Goal: Task Accomplishment & Management: Use online tool/utility

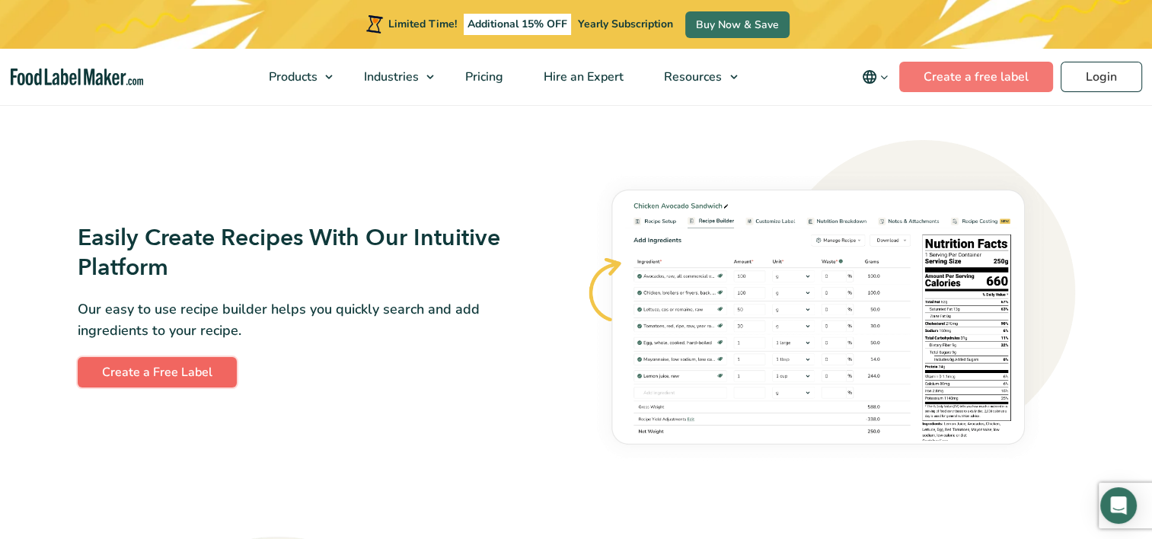
click at [162, 375] on link "Create a Free Label" at bounding box center [157, 372] width 159 height 30
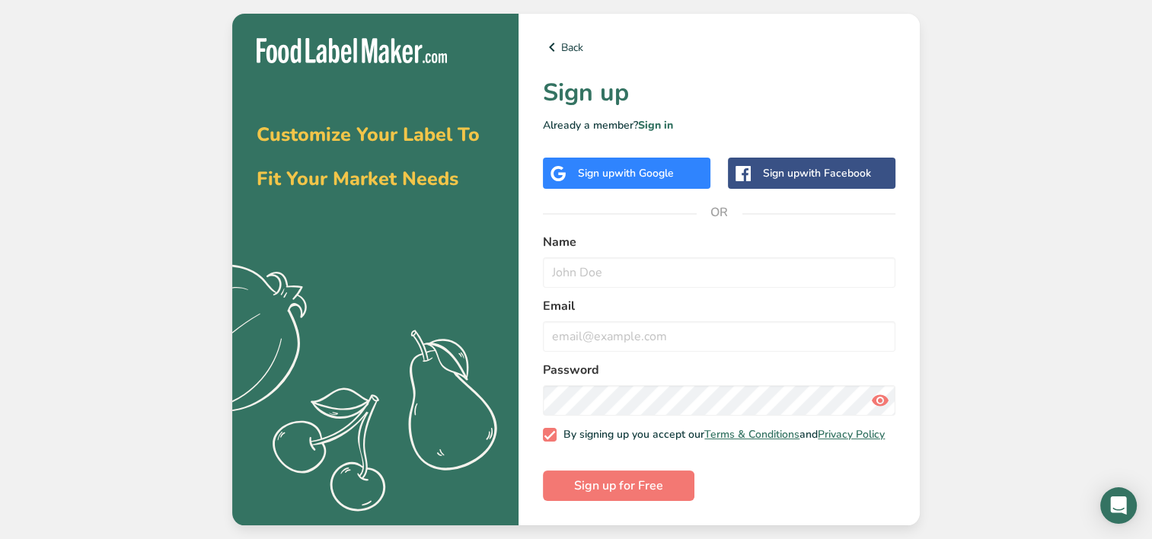
click at [671, 169] on span "with Google" at bounding box center [643, 173] width 59 height 14
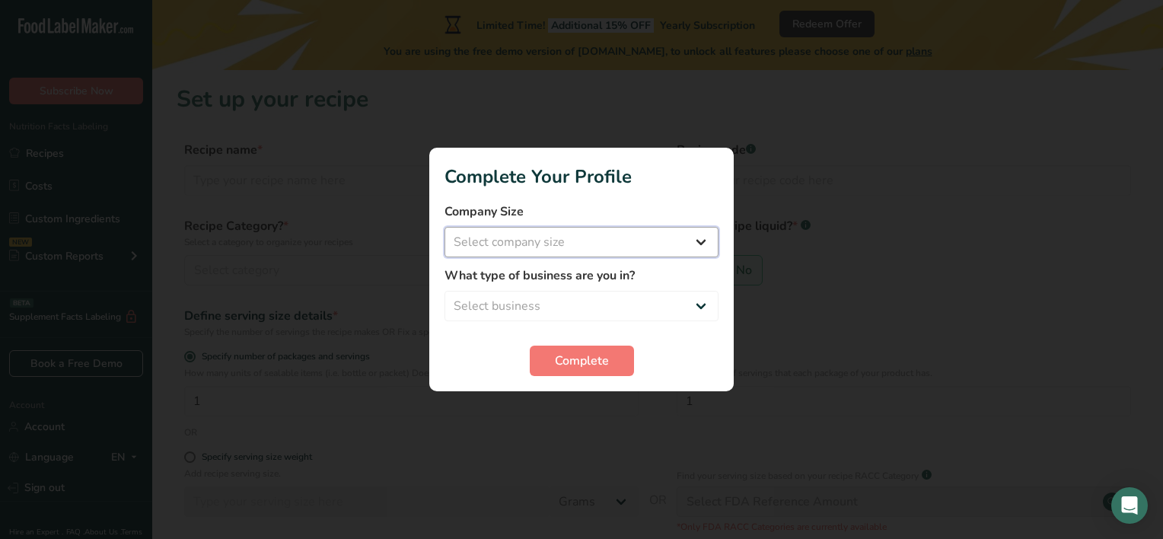
click at [630, 245] on select "Select company size Fewer than 10 Employees 10 to 50 Employees 51 to 500 Employ…" at bounding box center [582, 242] width 274 height 30
select select "1"
click at [445, 227] on select "Select company size Fewer than 10 Employees 10 to 50 Employees 51 to 500 Employ…" at bounding box center [582, 242] width 274 height 30
click at [618, 298] on select "Select business Packaged Food Manufacturer Restaurant & Cafe Bakery Meal Plans …" at bounding box center [582, 306] width 274 height 30
select select "3"
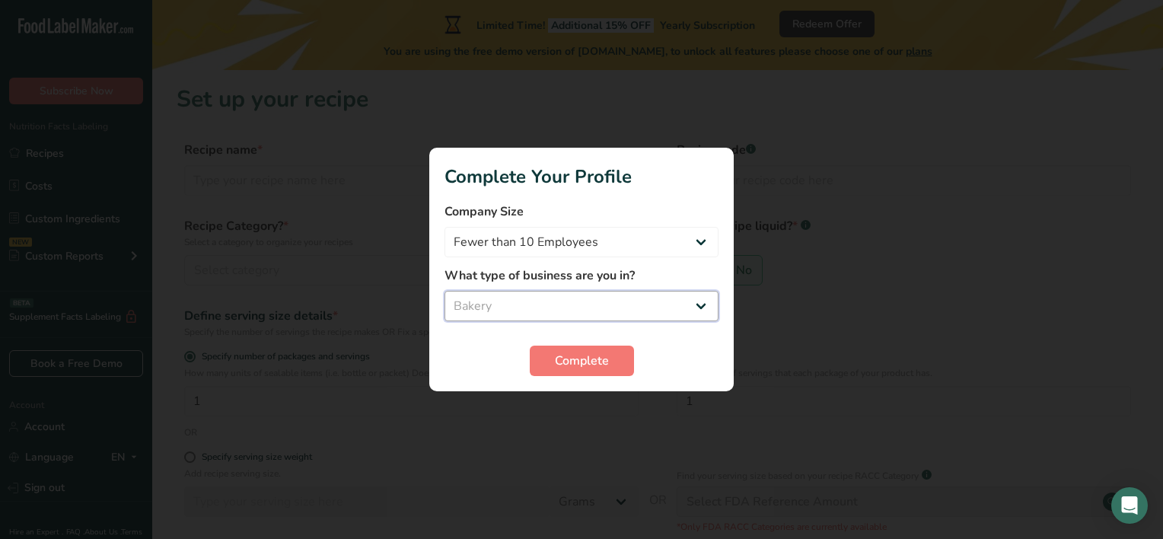
click at [445, 291] on select "Select business Packaged Food Manufacturer Restaurant & Cafe Bakery Meal Plans …" at bounding box center [582, 306] width 274 height 30
click at [583, 362] on span "Complete" at bounding box center [582, 361] width 54 height 18
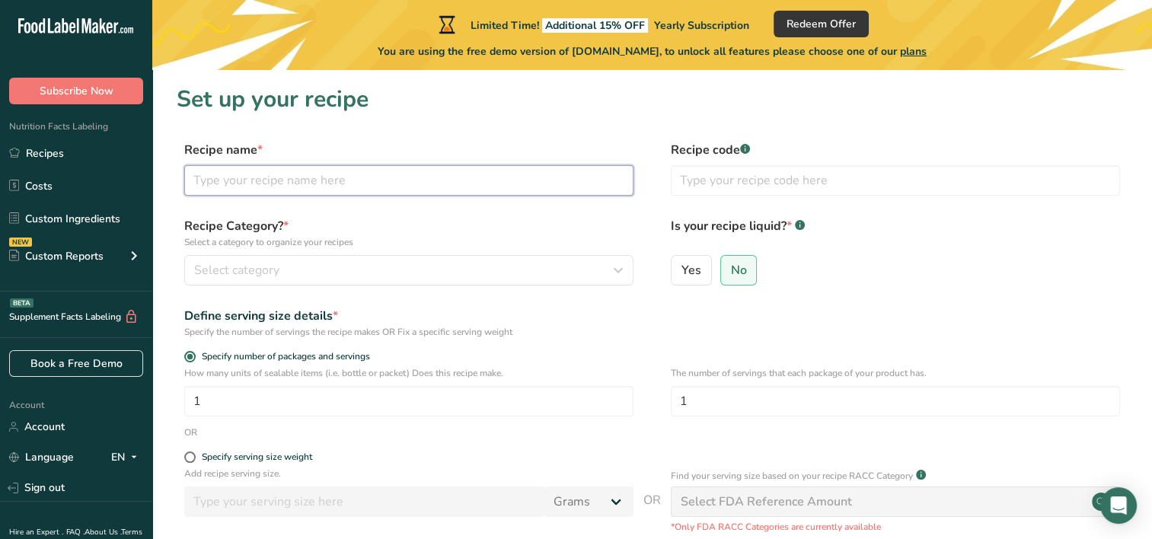
click at [342, 180] on input "text" at bounding box center [408, 180] width 449 height 30
click at [269, 180] on input "text" at bounding box center [408, 180] width 449 height 30
type input "ل"
type input "biscuit"
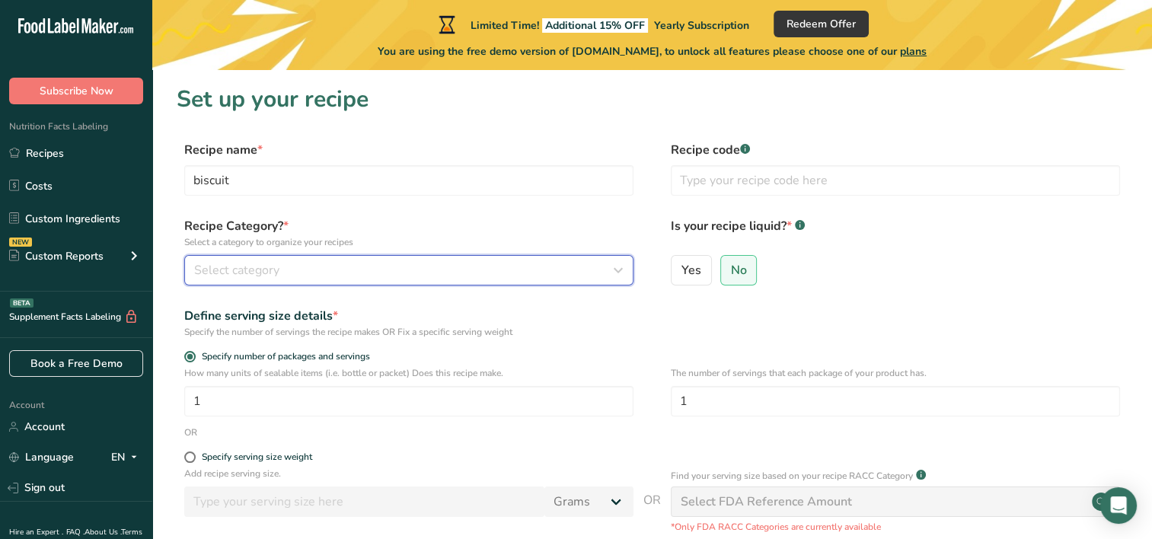
click at [488, 273] on div "Select category" at bounding box center [404, 270] width 420 height 18
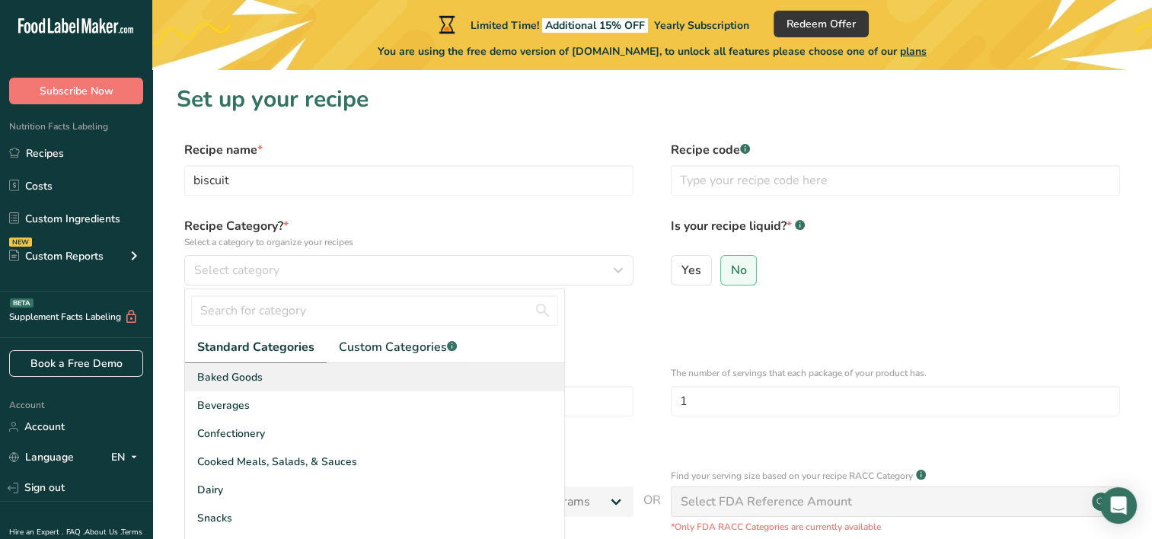
click at [274, 375] on div "Baked Goods" at bounding box center [374, 377] width 379 height 28
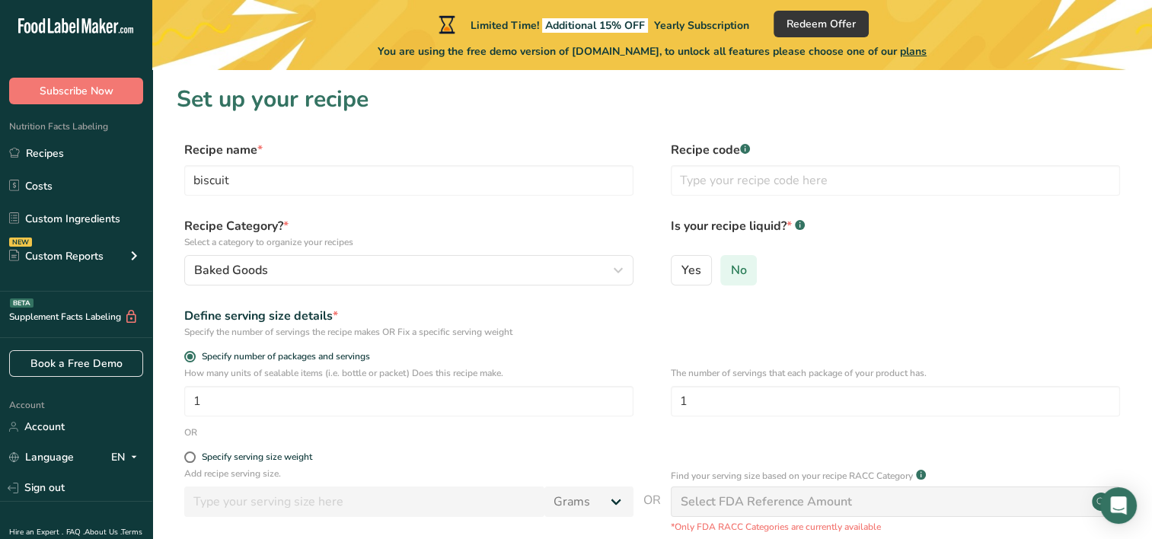
click at [735, 269] on span "No" at bounding box center [738, 270] width 16 height 15
click at [731, 269] on input "No" at bounding box center [726, 270] width 10 height 10
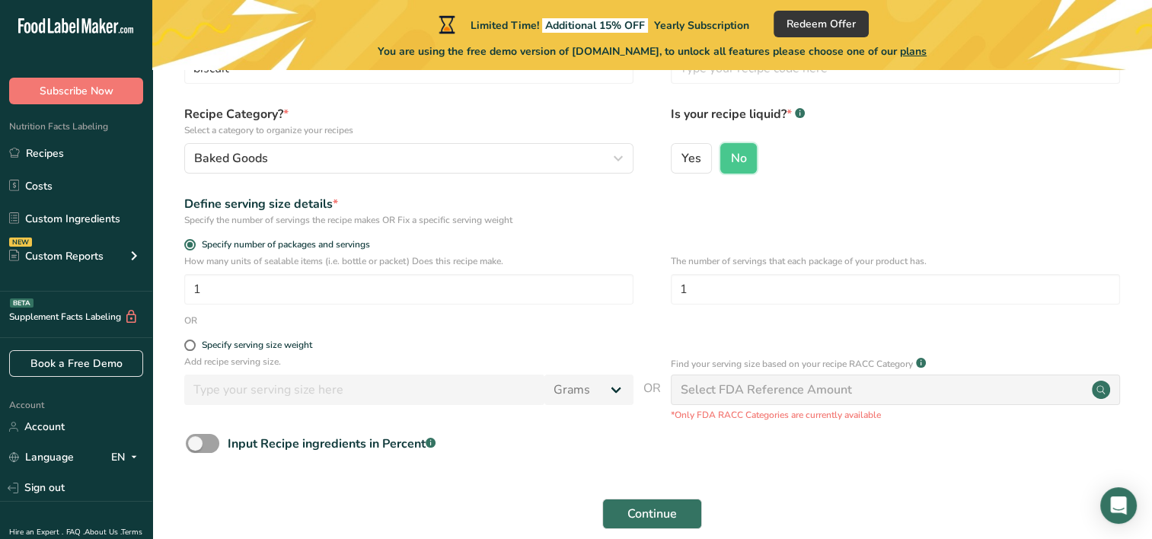
scroll to position [113, 0]
click at [496, 329] on form "Recipe name * biscuit Recipe code .a-a{fill:#347362;}.b-a{fill:#fff;} Recipe Ca…" at bounding box center [652, 282] width 951 height 509
